Goal: Check status: Check status

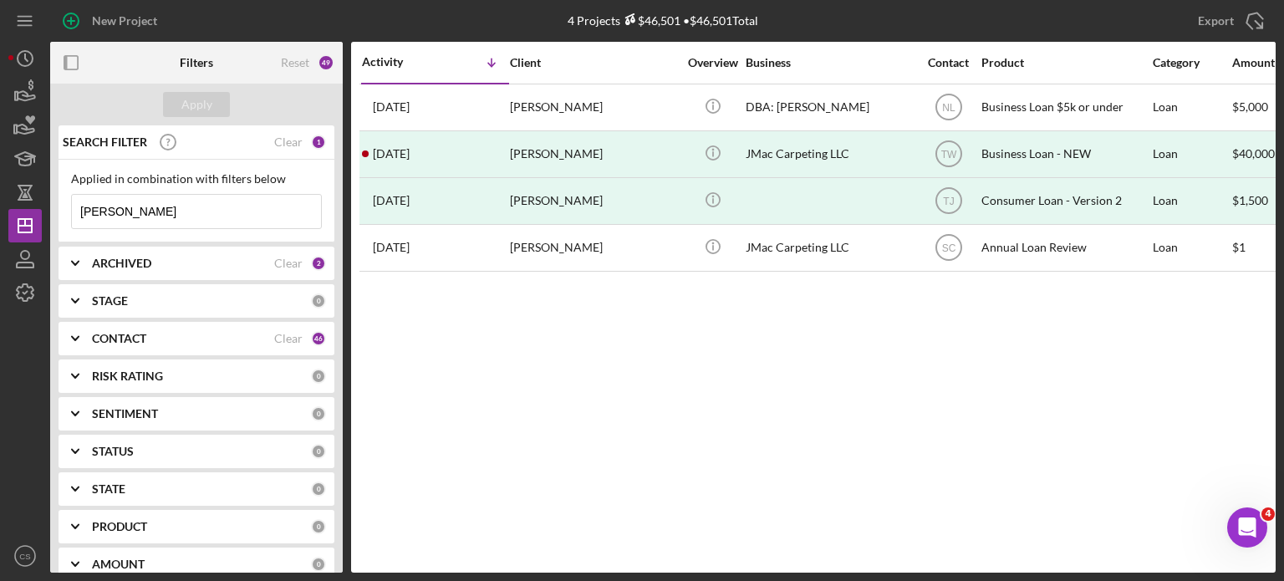
drag, startPoint x: 146, startPoint y: 209, endPoint x: 0, endPoint y: 177, distance: 149.7
click at [0, 181] on div "New Project 4 Projects $46,501 • $46,501 Total [PERSON_NAME] Export Icon/Export…" at bounding box center [642, 290] width 1284 height 581
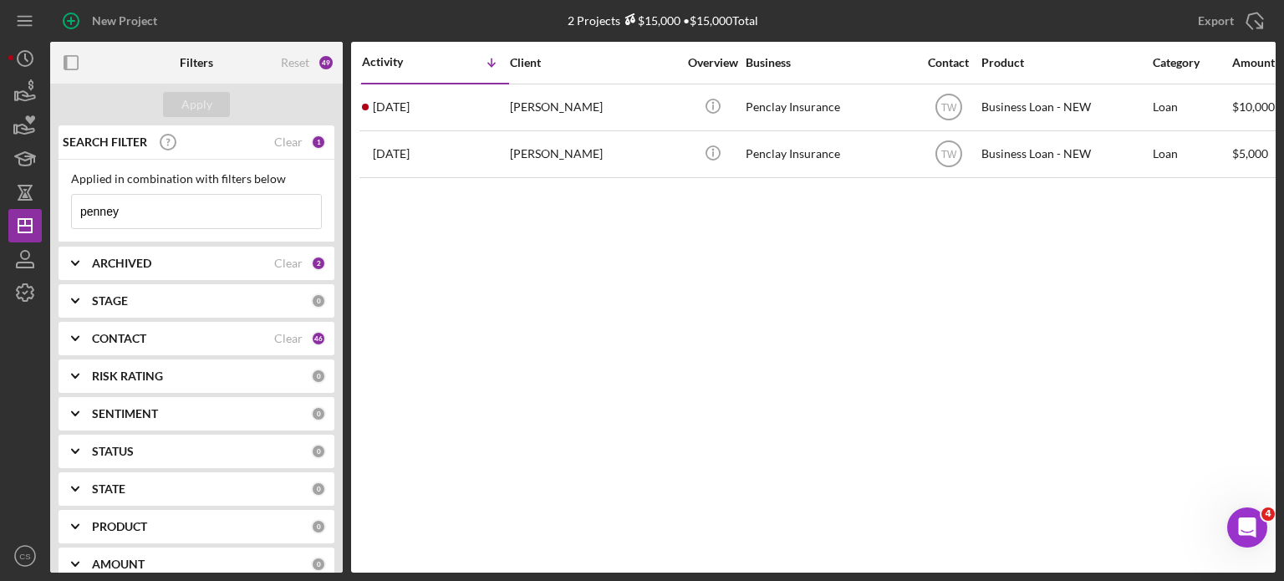
type input "penney"
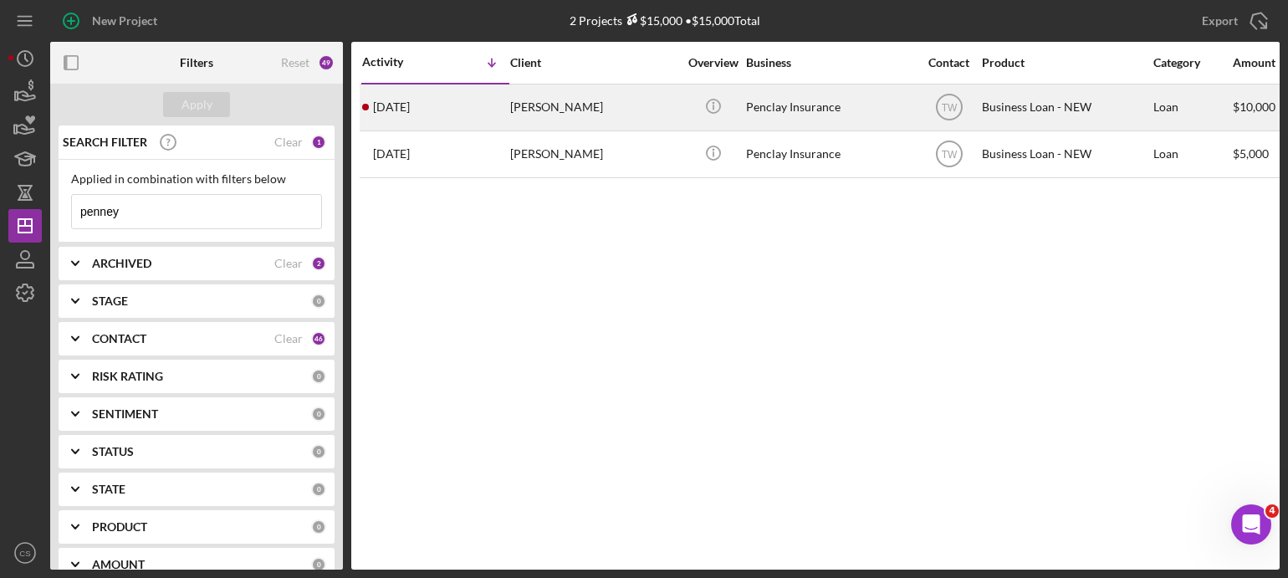
click at [410, 103] on time "[DATE]" at bounding box center [391, 106] width 37 height 13
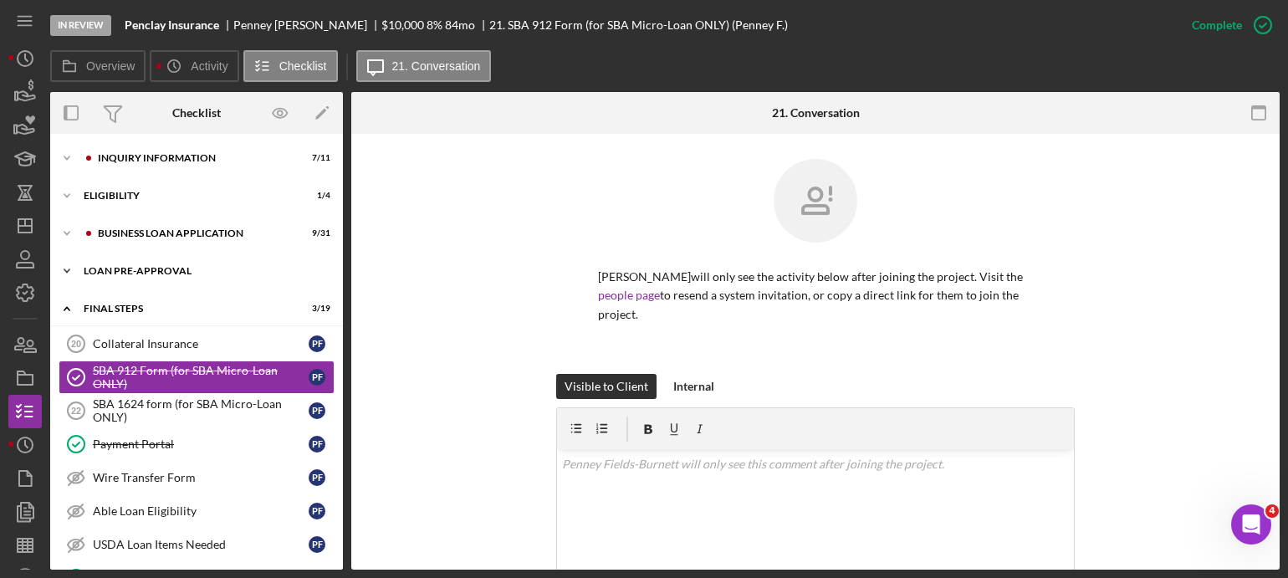
scroll to position [24, 0]
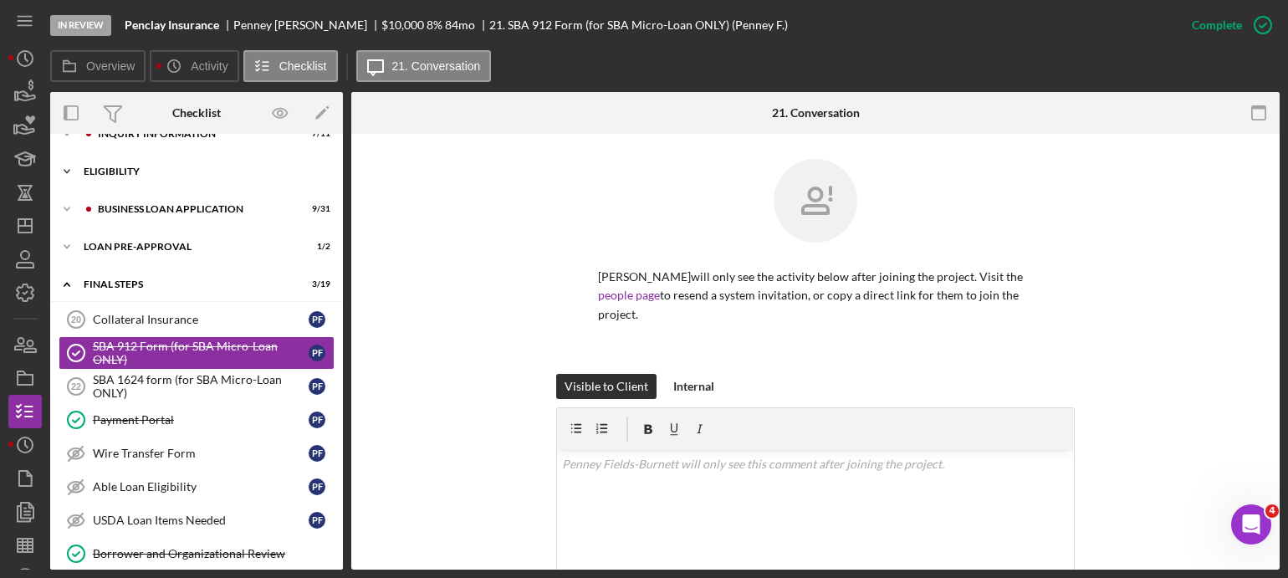
click at [64, 172] on icon "Icon/Expander" at bounding box center [66, 171] width 33 height 33
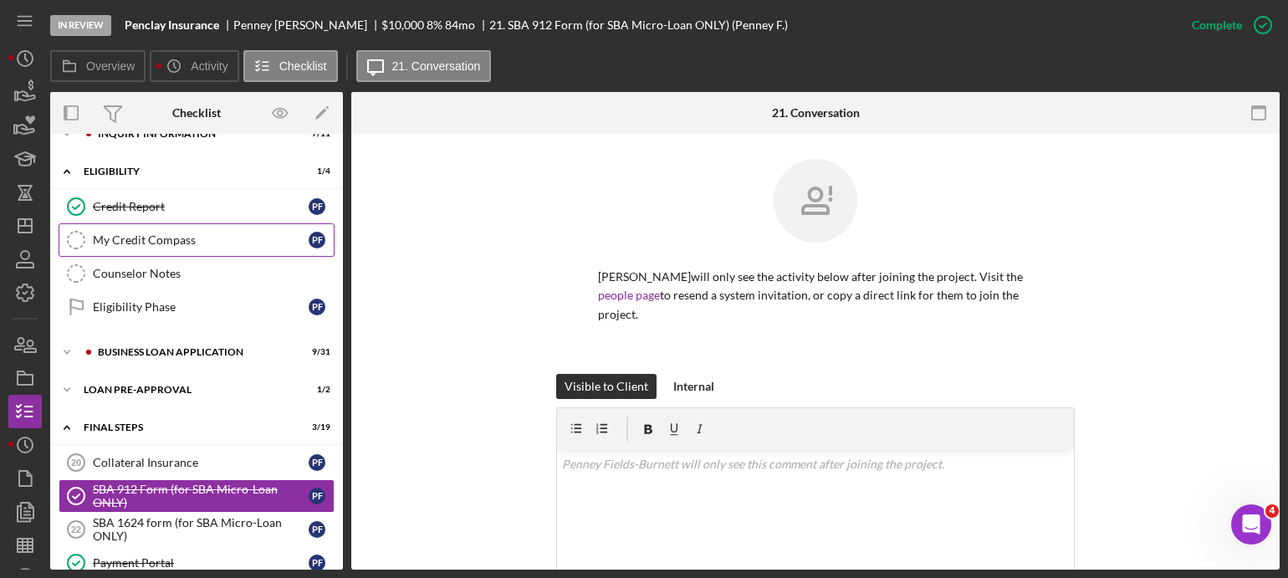
click at [95, 240] on div "My Credit Compass" at bounding box center [201, 239] width 216 height 13
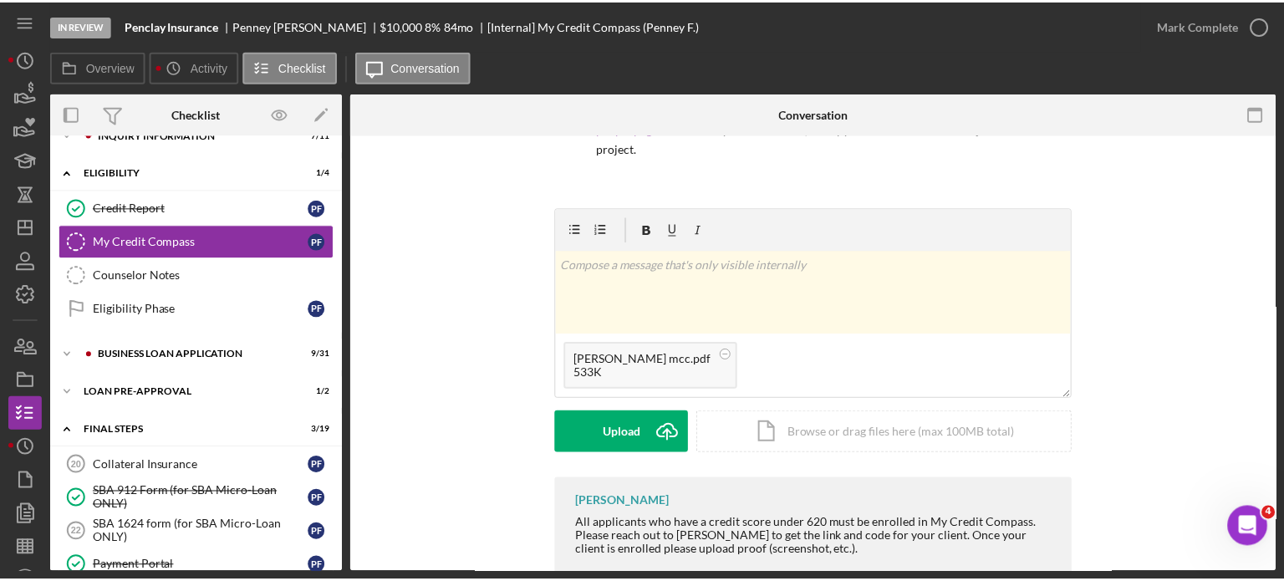
scroll to position [233, 0]
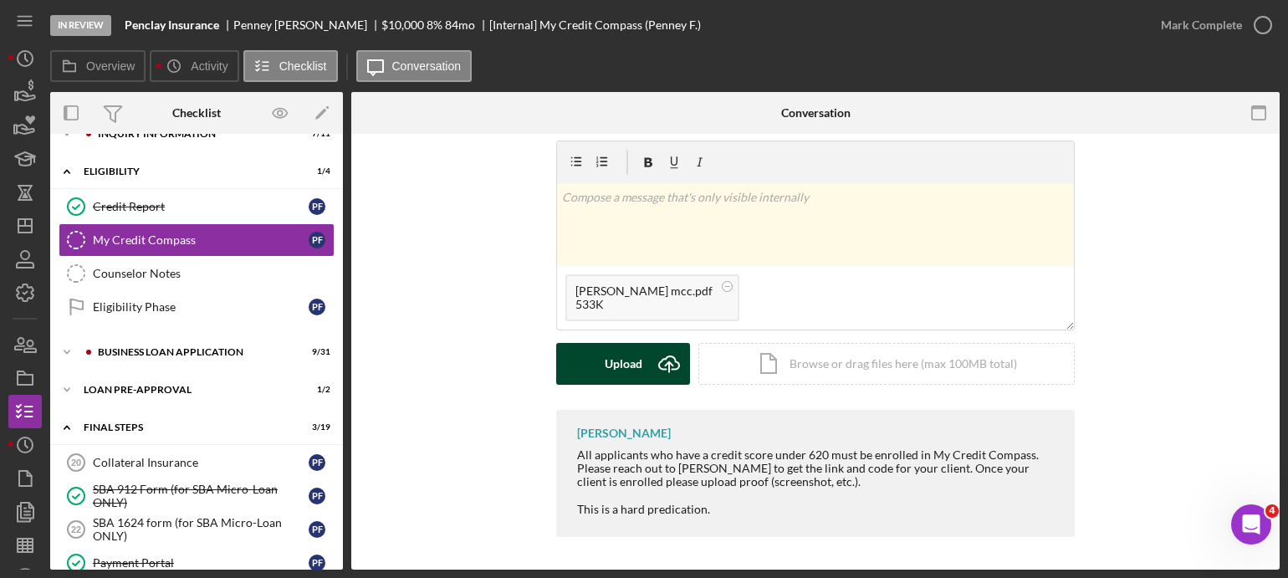
click at [661, 360] on icon "Icon/Upload" at bounding box center [669, 364] width 42 height 42
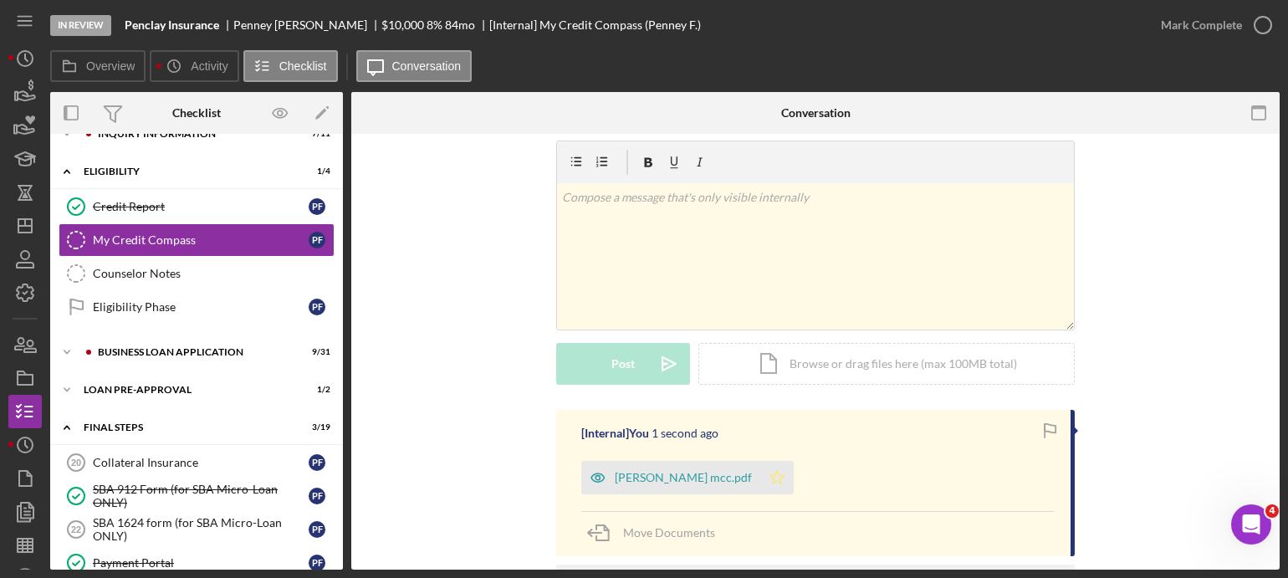
click at [784, 482] on polygon "button" at bounding box center [777, 476] width 14 height 13
click at [1257, 26] on icon "button" at bounding box center [1263, 25] width 42 height 42
